Goal: Find specific page/section: Find specific page/section

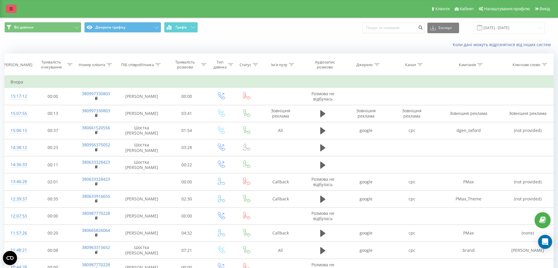
click at [8, 11] on link at bounding box center [11, 9] width 11 height 8
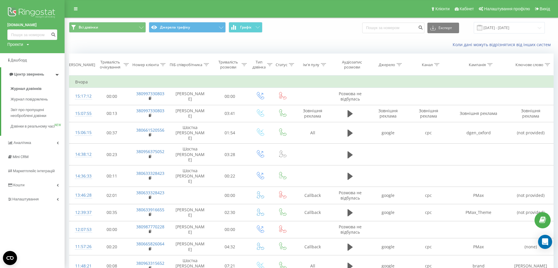
click at [22, 44] on div "Проекти" at bounding box center [15, 44] width 16 height 6
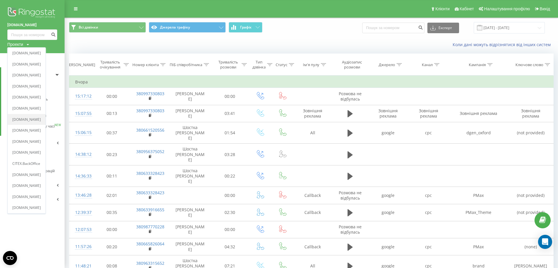
click at [41, 118] on link "[DOMAIN_NAME]" at bounding box center [26, 119] width 28 height 5
